Goal: Transaction & Acquisition: Purchase product/service

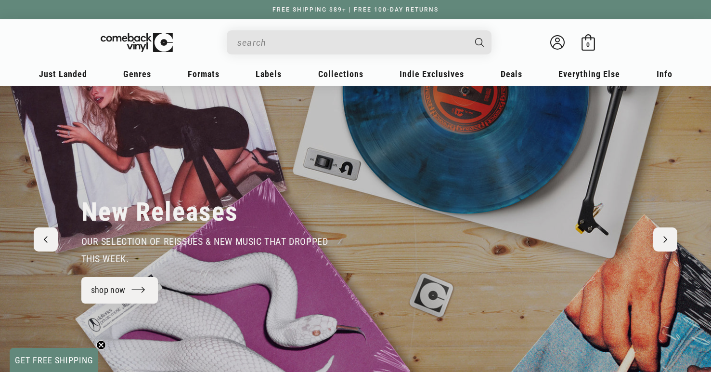
click at [323, 43] on input "When autocomplete results are available use up and down arrows to review and en…" at bounding box center [351, 43] width 228 height 20
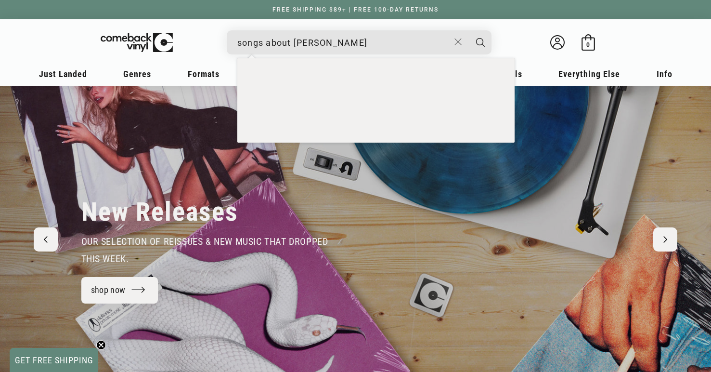
type input "songs about jane"
click at [469, 30] on button "Search" at bounding box center [481, 42] width 24 height 24
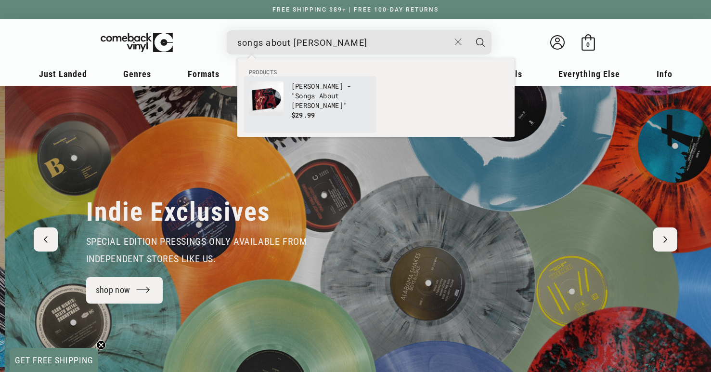
scroll to position [0, 711]
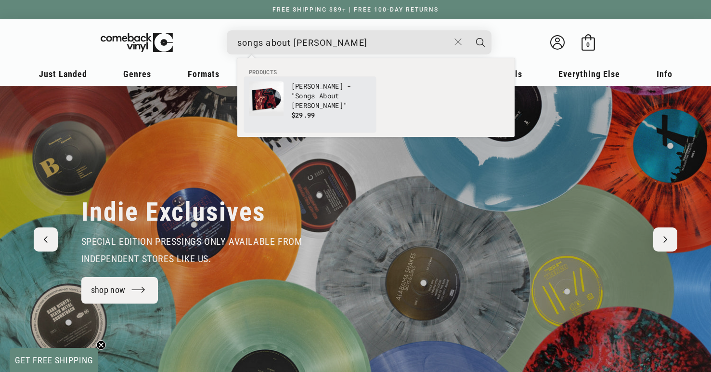
click at [319, 93] on b "About" at bounding box center [329, 95] width 20 height 9
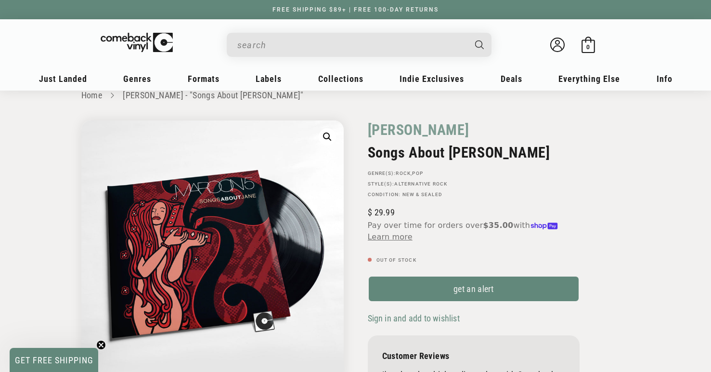
scroll to position [21, 0]
